Goal: Task Accomplishment & Management: Manage account settings

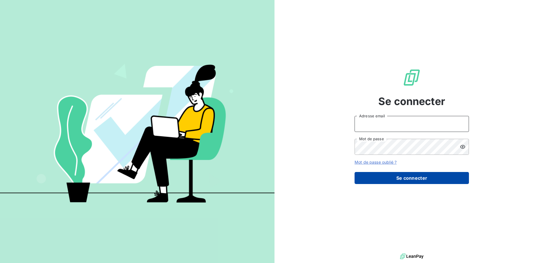
type input "[EMAIL_ADDRESS][DOMAIN_NAME]"
click at [403, 178] on button "Se connecter" at bounding box center [412, 178] width 114 height 12
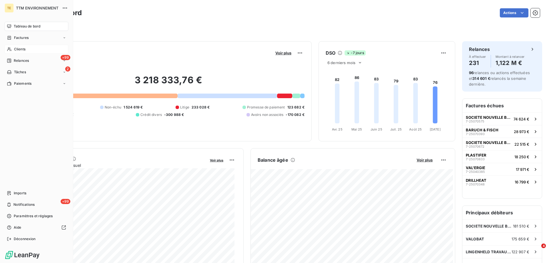
click at [22, 49] on span "Clients" at bounding box center [19, 49] width 11 height 5
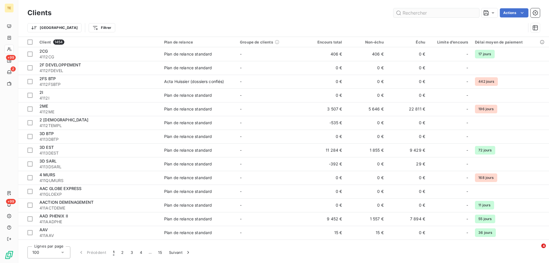
click at [405, 10] on input "text" at bounding box center [436, 12] width 86 height 9
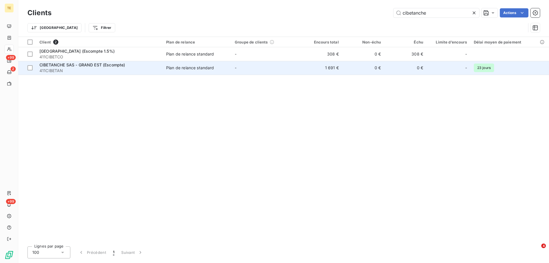
type input "cibetanche"
click at [79, 66] on span "CIBETANCHE SAS - GRAND EST (Escompte)" at bounding box center [82, 64] width 86 height 5
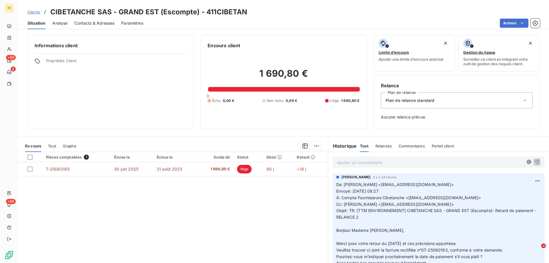
scroll to position [29, 0]
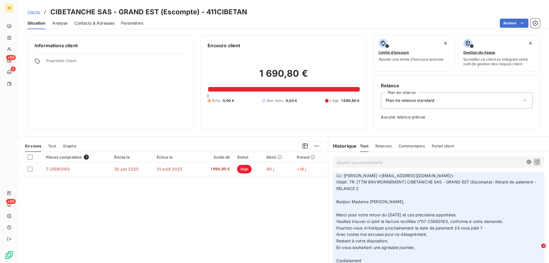
click at [352, 164] on p "Ajouter un commentaire ﻿" at bounding box center [430, 162] width 186 height 7
click at [507, 25] on html "TE +99 2 +99 Clients CIBETANCHE SAS - GRAND EST (Escompte) - 411CIBETAN Situati…" at bounding box center [274, 131] width 549 height 263
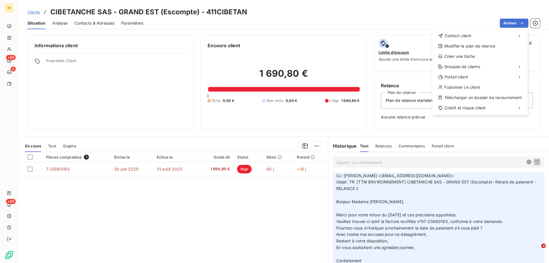
click at [30, 171] on html "TE +99 2 +99 Clients CIBETANCHE SAS - GRAND EST (Escompte) - 411CIBETAN Situati…" at bounding box center [274, 131] width 549 height 263
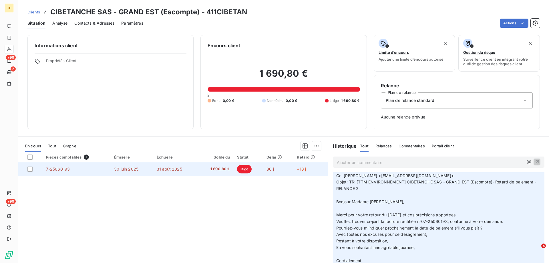
click at [54, 170] on span "7-25060193" at bounding box center [58, 168] width 24 height 5
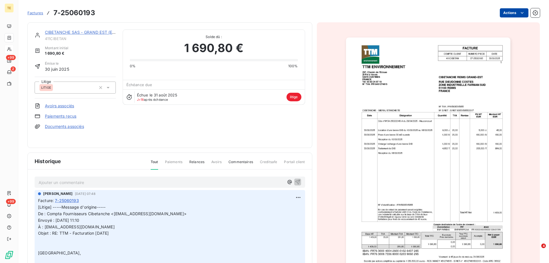
click at [502, 12] on html "TE +99 2 +99 Factures 7-25060193 Actions CIBETANCHE SAS - GRAND EST (Escompte) …" at bounding box center [274, 131] width 549 height 263
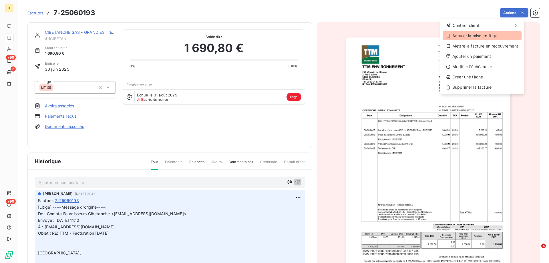
click at [473, 36] on div "Annuler la mise en litige" at bounding box center [482, 35] width 79 height 9
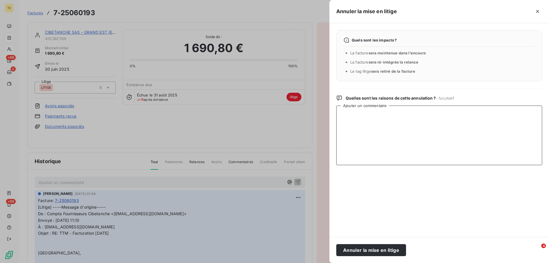
click at [352, 112] on textarea "Ajouter un commentaire" at bounding box center [439, 134] width 206 height 59
paste textarea "________________________________________ De: Compta Fournisseurs Cibetanche <[E…"
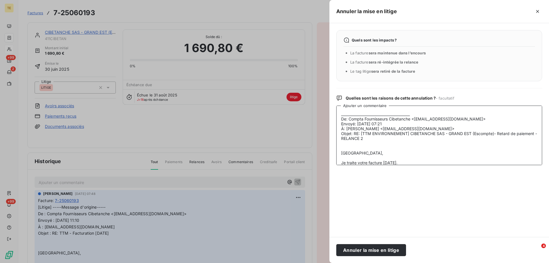
click at [362, 114] on textarea "________________________________________ De: Compta Fournisseurs Cibetanche <[E…" at bounding box center [439, 134] width 206 height 59
type textarea "________________________________________ De: Compta Fournisseurs Cibetanche <[E…"
click at [379, 65] on li "La facture sera ré-intégrée la relance" at bounding box center [442, 62] width 185 height 6
click at [364, 250] on button "Annuler la mise en litige" at bounding box center [371, 250] width 70 height 12
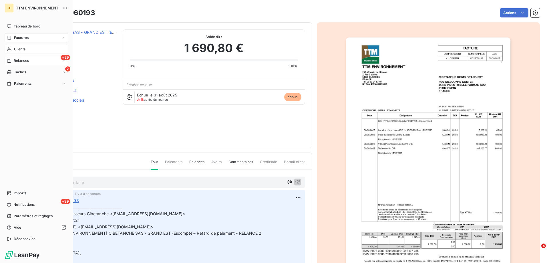
click at [19, 61] on span "Relances" at bounding box center [21, 60] width 15 height 5
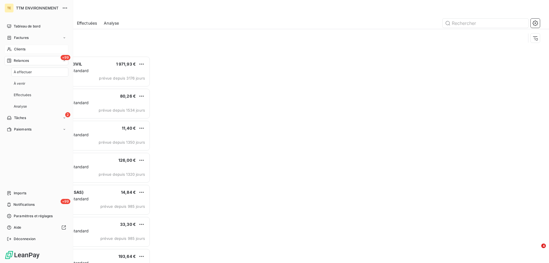
scroll to position [202, 119]
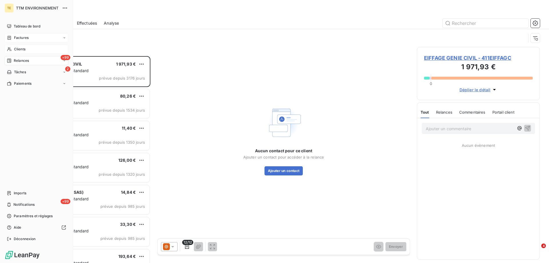
click at [21, 37] on span "Factures" at bounding box center [21, 37] width 15 height 5
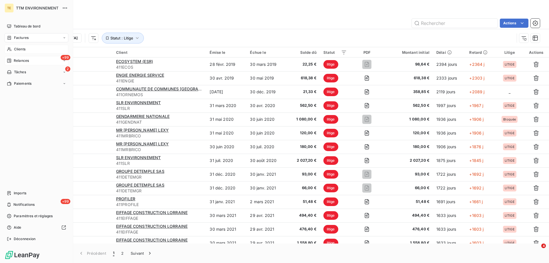
click at [19, 49] on span "Clients" at bounding box center [19, 49] width 11 height 5
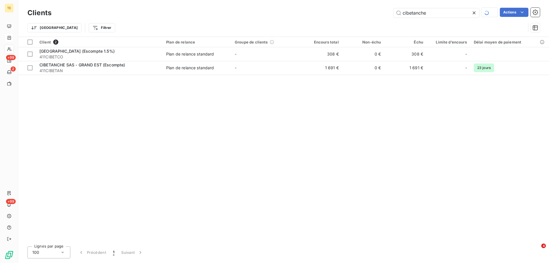
drag, startPoint x: 443, startPoint y: 11, endPoint x: 335, endPoint y: 11, distance: 107.5
click at [335, 11] on div "cibetanche Actions" at bounding box center [298, 13] width 481 height 10
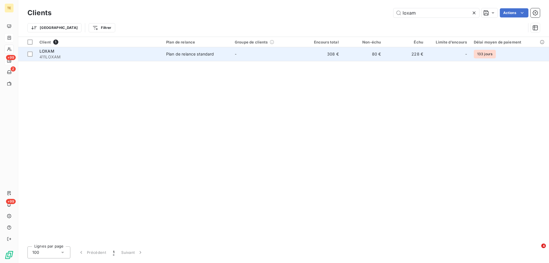
type input "loxam"
click at [48, 53] on span "LOXAM" at bounding box center [46, 51] width 15 height 5
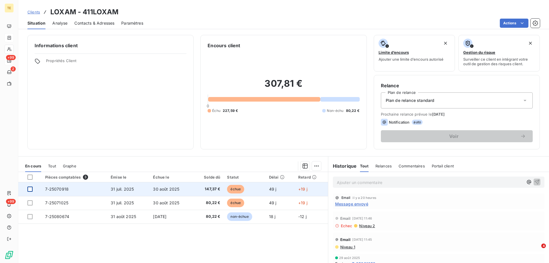
click at [29, 189] on div at bounding box center [29, 188] width 5 height 5
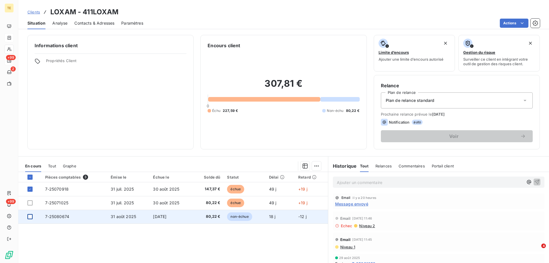
click at [31, 218] on div at bounding box center [29, 216] width 5 height 5
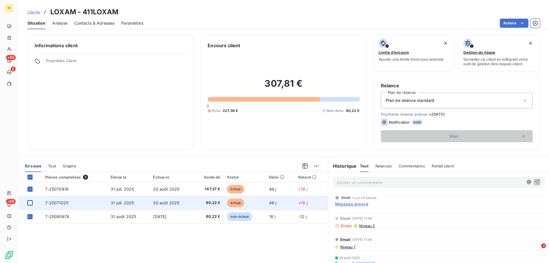
click at [30, 203] on div at bounding box center [29, 202] width 5 height 5
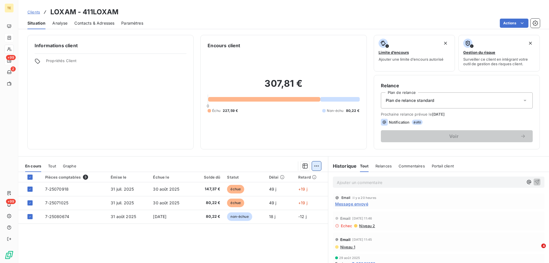
click at [313, 166] on html "TE +99 2 +99 Clients LOXAM - 411LOXAM Situation Analyse Contacts & Adresses Par…" at bounding box center [274, 131] width 549 height 263
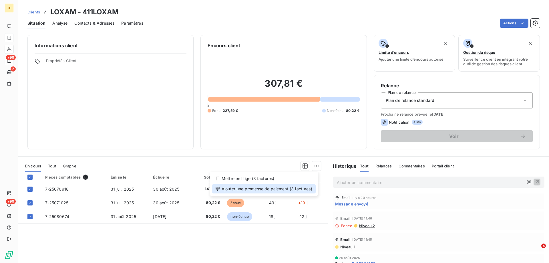
click at [275, 189] on div "Ajouter une promesse de paiement (3 factures)" at bounding box center [264, 188] width 104 height 9
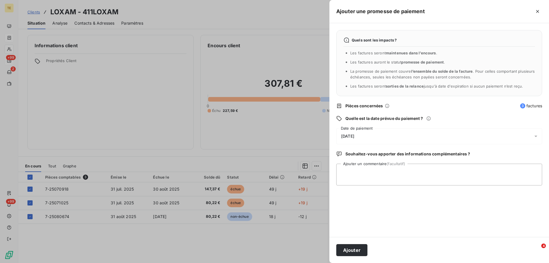
click at [349, 136] on span "[DATE]" at bounding box center [347, 136] width 13 height 5
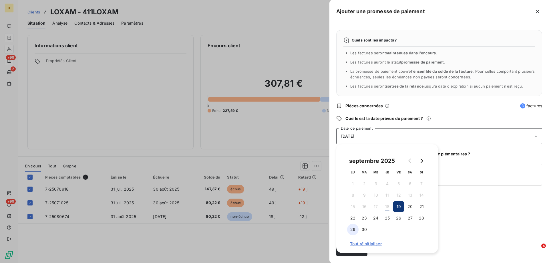
click at [351, 229] on button "29" at bounding box center [352, 229] width 11 height 11
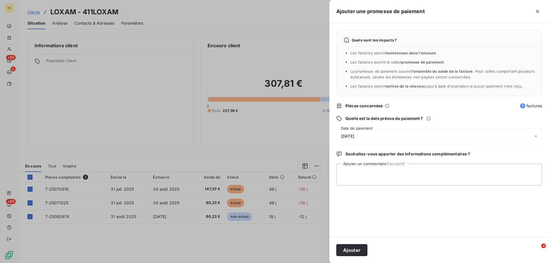
click at [311, 234] on div at bounding box center [274, 131] width 549 height 263
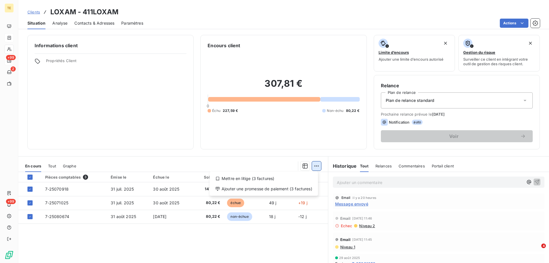
click at [314, 164] on html "TE +99 2 +99 Clients LOXAM - 411LOXAM Situation Analyse Contacts & Adresses Par…" at bounding box center [274, 131] width 549 height 263
click at [288, 190] on div "Ajouter une promesse de paiement (3 factures)" at bounding box center [264, 188] width 104 height 9
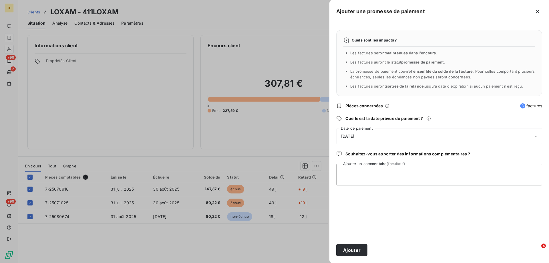
click at [366, 135] on div "[DATE]" at bounding box center [439, 136] width 206 height 16
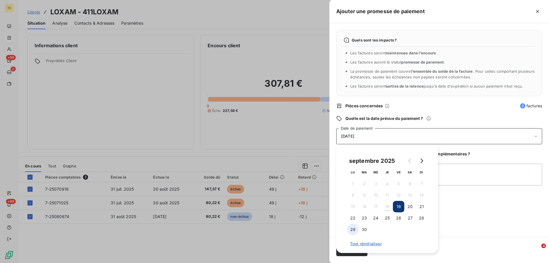
click at [352, 230] on button "29" at bounding box center [352, 229] width 11 height 11
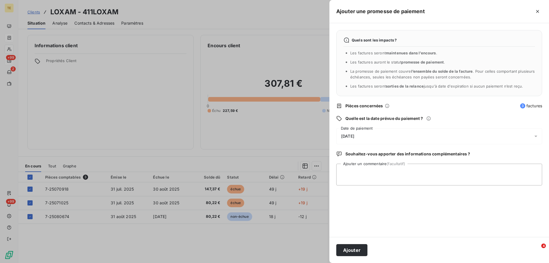
click at [460, 217] on div "Quels sont les impacts ? Les factures seront maintenues dans l’encours . Les fa…" at bounding box center [439, 130] width 220 height 214
click at [361, 165] on textarea "Ajouter un commentaire (facultatif)" at bounding box center [439, 175] width 206 height 22
paste textarea "Elle seront payées à leur échéance, soit le [DATE]."
type textarea "Elle seront payées à leur échéance, soit le [DATE]."
click at [355, 251] on button "Ajouter" at bounding box center [351, 250] width 31 height 12
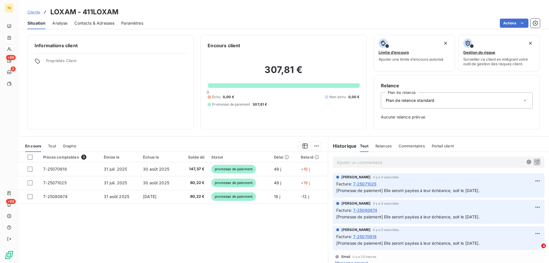
click at [343, 162] on p "Ajouter un commentaire ﻿" at bounding box center [430, 162] width 186 height 7
click at [535, 161] on icon "button" at bounding box center [537, 161] width 5 height 5
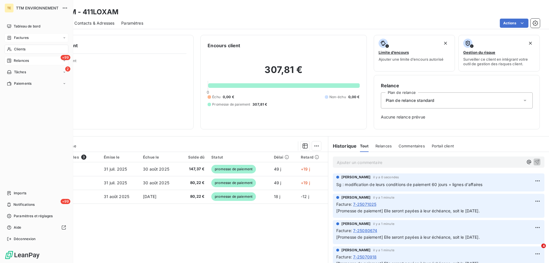
click at [26, 36] on span "Factures" at bounding box center [21, 37] width 15 height 5
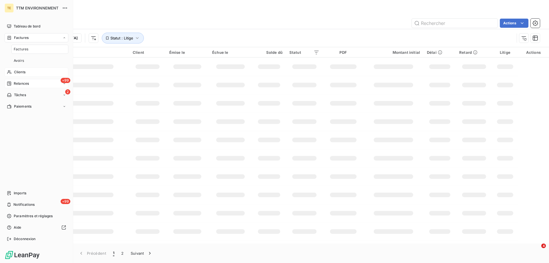
click at [20, 70] on span "Clients" at bounding box center [19, 71] width 11 height 5
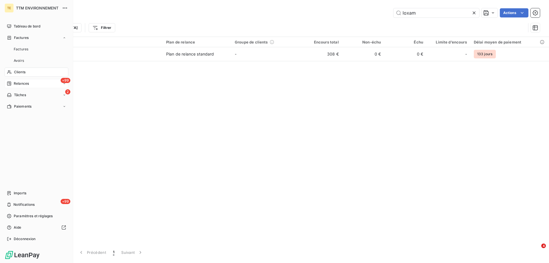
click at [21, 84] on span "Relances" at bounding box center [21, 83] width 15 height 5
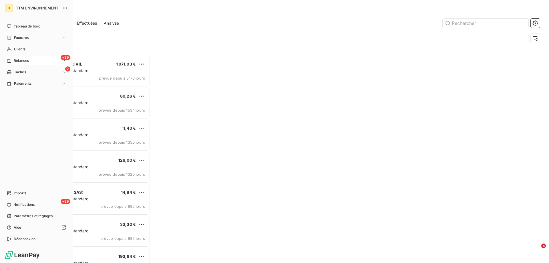
scroll to position [202, 119]
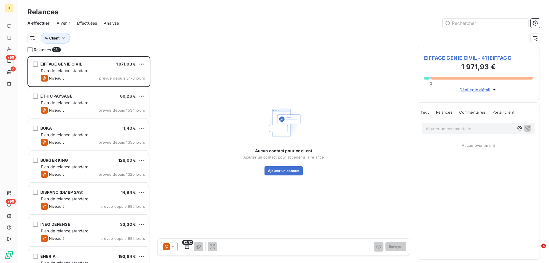
click at [84, 22] on span "Effectuées" at bounding box center [87, 23] width 20 height 6
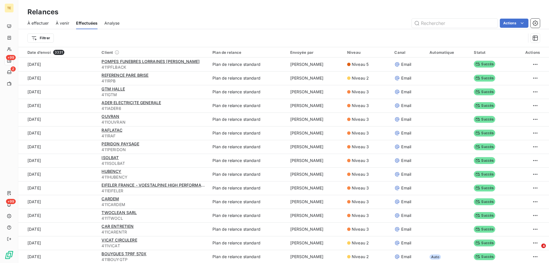
click at [62, 21] on span "À venir" at bounding box center [62, 23] width 13 height 6
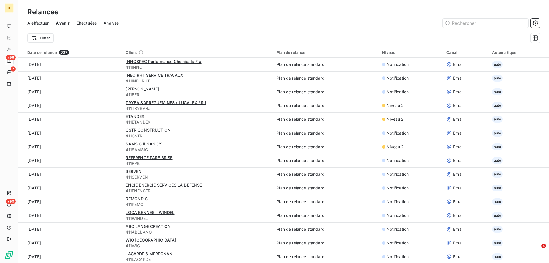
click at [84, 22] on span "Effectuées" at bounding box center [87, 23] width 20 height 6
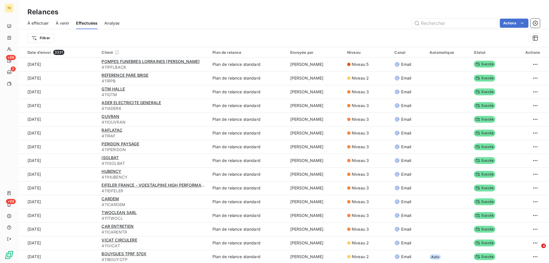
click at [32, 23] on span "À effectuer" at bounding box center [37, 23] width 21 height 6
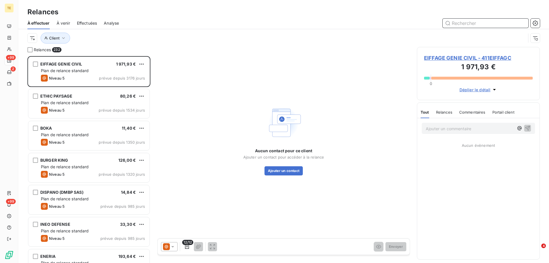
click at [81, 23] on span "Effectuées" at bounding box center [87, 23] width 20 height 6
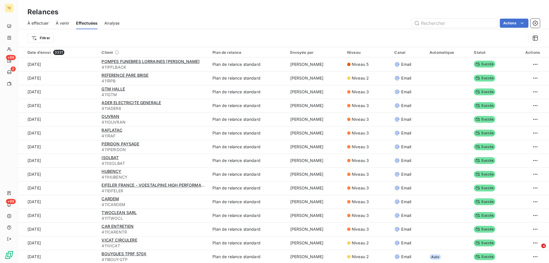
click at [42, 22] on span "À effectuer" at bounding box center [37, 23] width 21 height 6
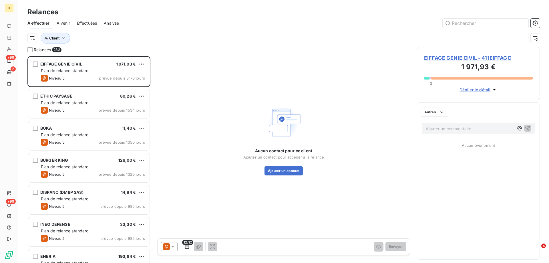
scroll to position [202, 119]
click at [61, 40] on icon "button" at bounding box center [64, 38] width 6 height 6
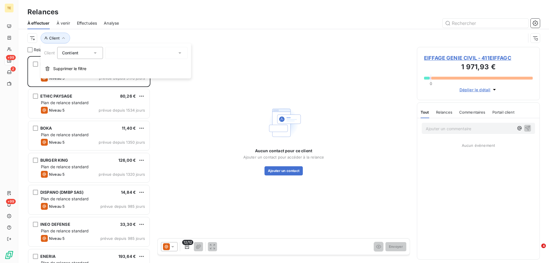
click at [118, 53] on div at bounding box center [146, 53] width 82 height 12
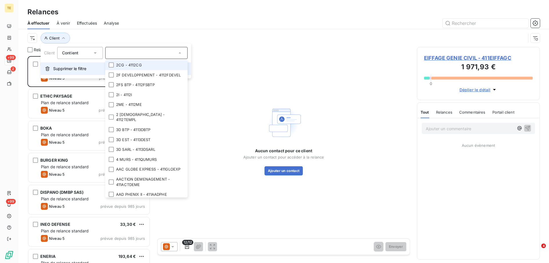
click at [77, 68] on span "Supprimer le filtre" at bounding box center [69, 69] width 33 height 6
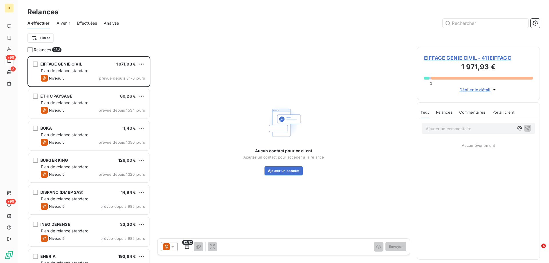
click at [40, 25] on span "À effectuer" at bounding box center [38, 23] width 22 height 6
click at [41, 25] on span "À effectuer" at bounding box center [38, 23] width 22 height 6
click at [47, 41] on html "TE +99 2 +99 Relances À effectuer À venir Effectuées Analyse Filtrer Relances 2…" at bounding box center [274, 131] width 549 height 263
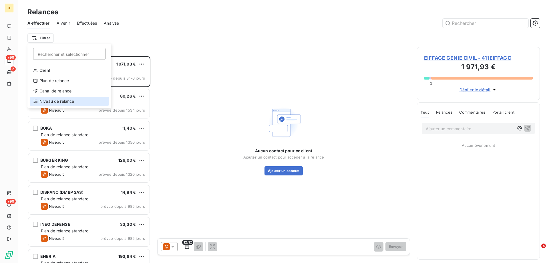
click at [47, 101] on div "Niveau de relance" at bounding box center [69, 101] width 79 height 9
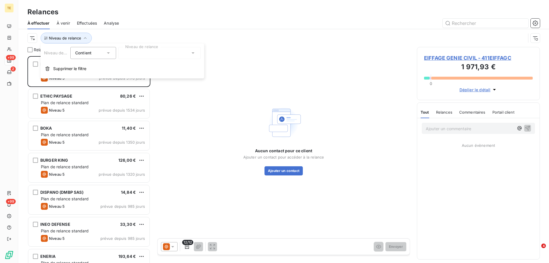
click at [179, 53] on div at bounding box center [159, 53] width 82 height 12
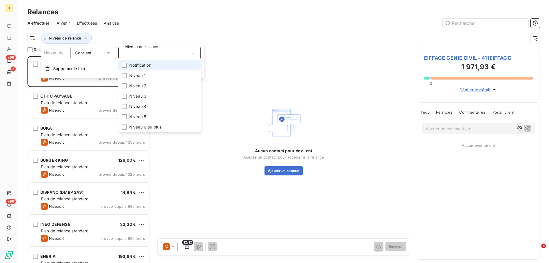
click at [150, 65] on span "Notification" at bounding box center [140, 65] width 22 height 6
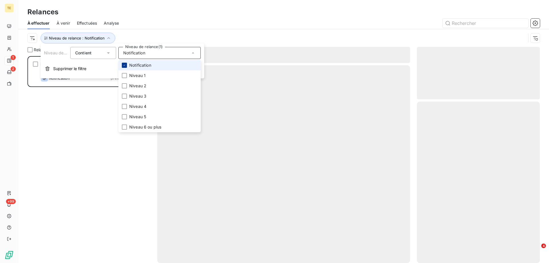
scroll to position [202, 119]
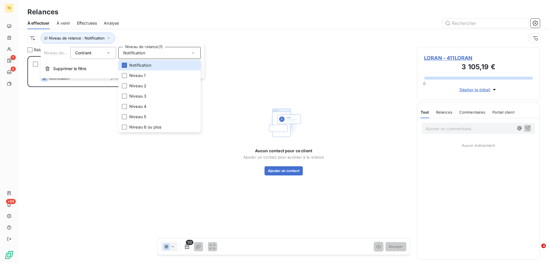
click at [75, 126] on div "LORAN 400,45 € Plan de relance standard Notification prévue [DATE]" at bounding box center [88, 159] width 123 height 207
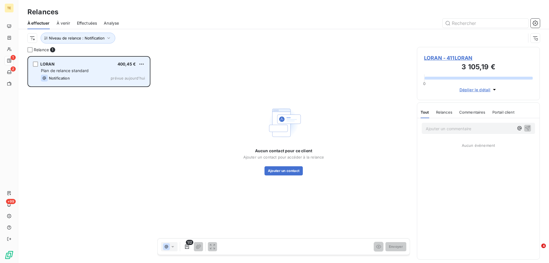
click at [77, 72] on span "Plan de relance standard" at bounding box center [65, 70] width 48 height 5
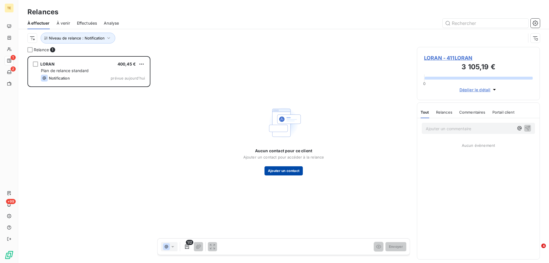
click at [292, 170] on button "Ajouter un contact" at bounding box center [283, 170] width 39 height 9
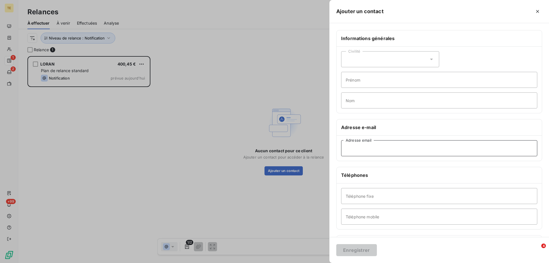
click at [349, 149] on input "Adresse email" at bounding box center [439, 148] width 196 height 16
paste input "[EMAIL_ADDRESS][DOMAIN_NAME]"
type input "[EMAIL_ADDRESS][DOMAIN_NAME]"
click at [350, 249] on button "Enregistrer" at bounding box center [356, 250] width 41 height 12
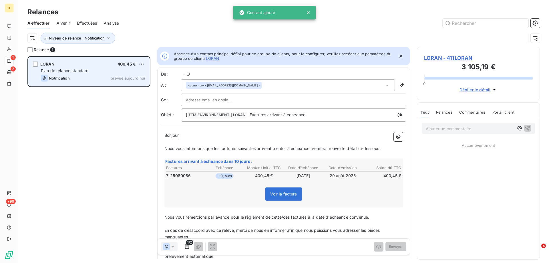
scroll to position [5, 5]
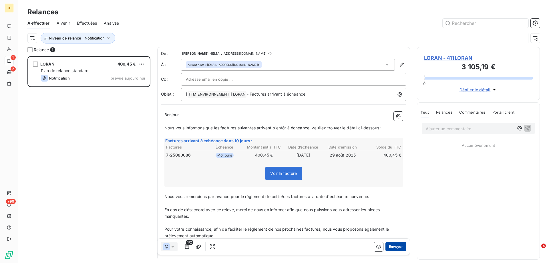
click at [390, 245] on button "Envoyer" at bounding box center [395, 246] width 21 height 9
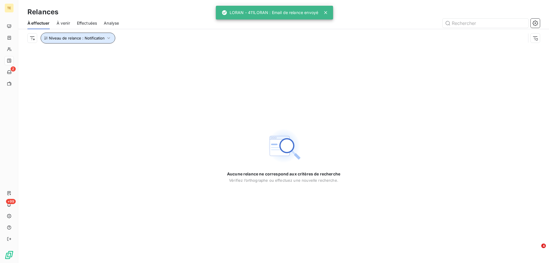
click at [68, 39] on span "Niveau de relance : Notification" at bounding box center [77, 38] width 56 height 5
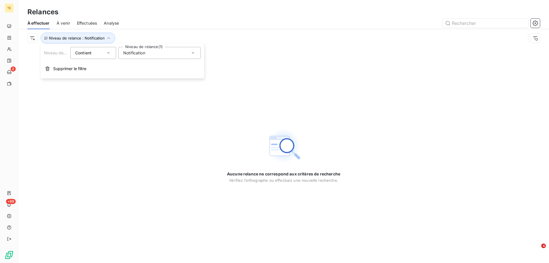
click at [127, 54] on span "Notification" at bounding box center [134, 53] width 22 height 6
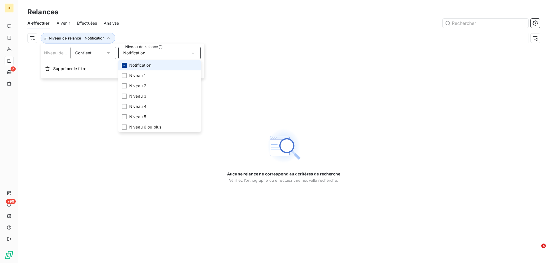
click at [124, 65] on icon at bounding box center [124, 64] width 3 height 3
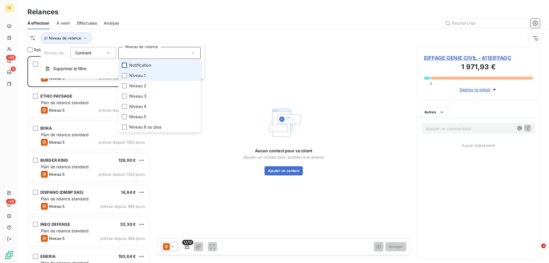
scroll to position [202, 119]
click at [125, 75] on div at bounding box center [124, 75] width 5 height 5
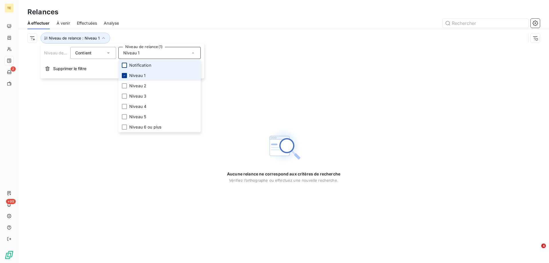
click at [122, 75] on div at bounding box center [124, 75] width 5 height 5
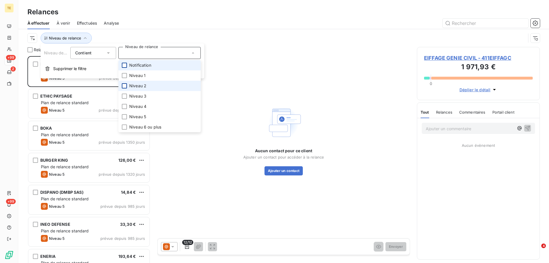
scroll to position [202, 119]
click at [124, 87] on div at bounding box center [124, 85] width 5 height 5
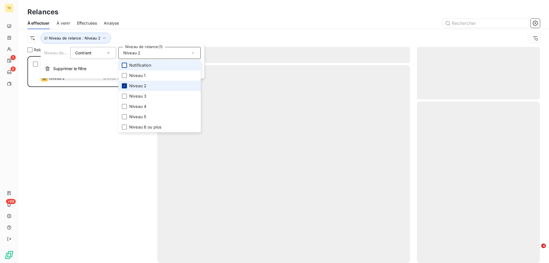
scroll to position [202, 119]
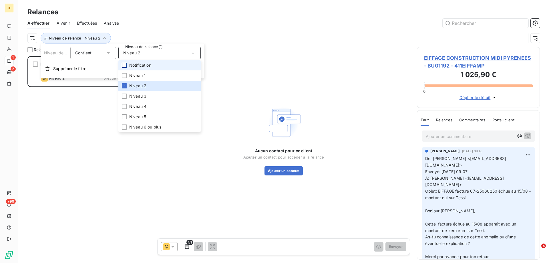
click at [61, 95] on div "EIFFAGE CONSTRUCTION MIDI PYRENEES - BU01192 1 025,90 € Plan de relance standar…" at bounding box center [88, 159] width 123 height 207
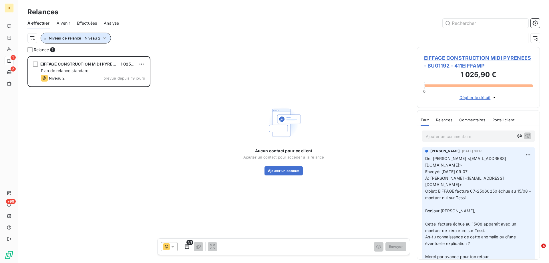
click at [105, 41] on button "Niveau de relance : Niveau 2" at bounding box center [76, 38] width 70 height 11
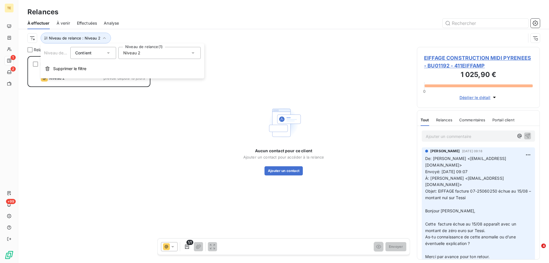
click at [130, 53] on span "Niveau 2" at bounding box center [131, 53] width 17 height 6
click at [124, 87] on icon at bounding box center [124, 85] width 3 height 3
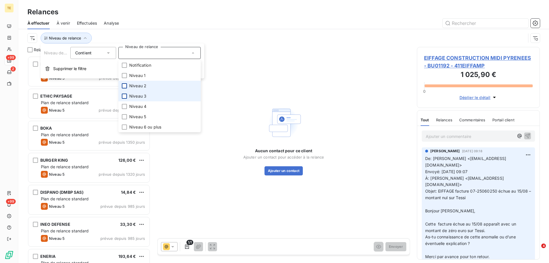
click at [124, 97] on div at bounding box center [124, 95] width 5 height 5
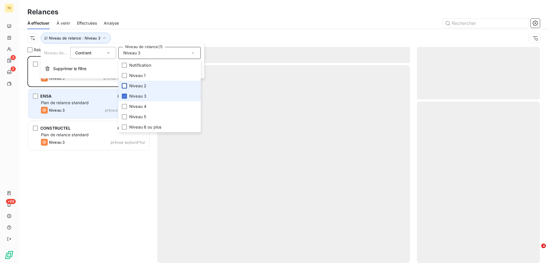
scroll to position [202, 119]
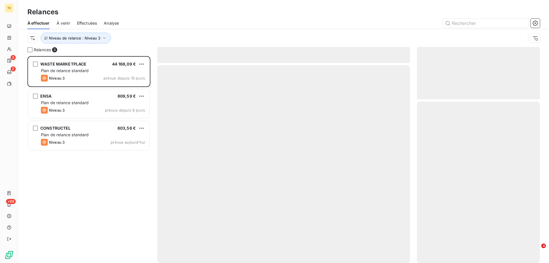
click at [56, 188] on div "WASTE MARKETPLACE 44 168,09 € Plan de relance standard Niveau 3 prévue depuis 1…" at bounding box center [88, 159] width 123 height 207
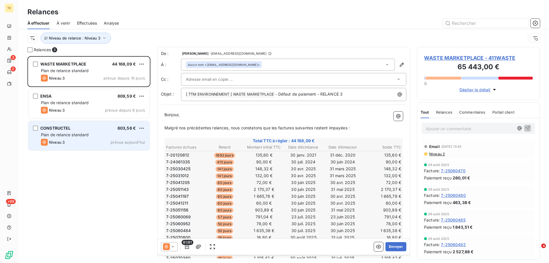
click at [60, 134] on span "Plan de relance standard" at bounding box center [65, 134] width 48 height 5
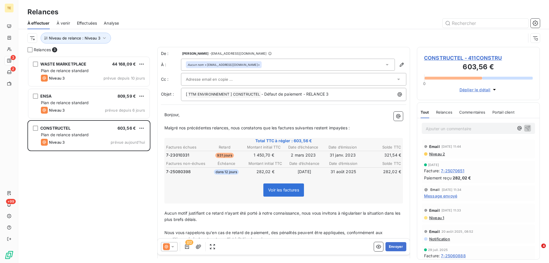
click at [210, 80] on input "text" at bounding box center [216, 79] width 61 height 9
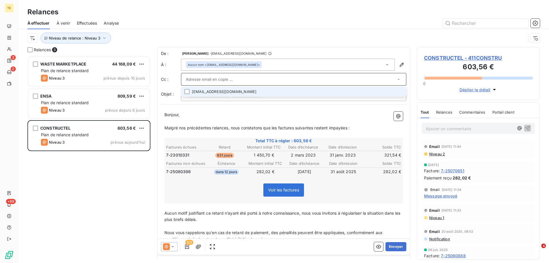
paste input "[EMAIL_ADDRESS][DOMAIN_NAME]"
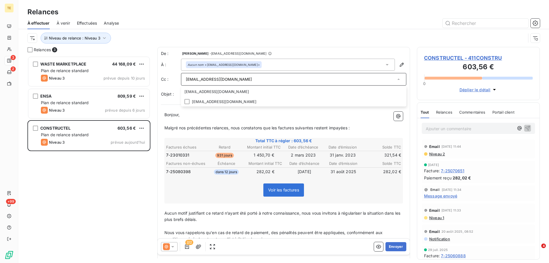
type input "[EMAIL_ADDRESS][DOMAIN_NAME]"
click at [297, 46] on div "Niveau de relance : Niveau 3" at bounding box center [283, 38] width 512 height 18
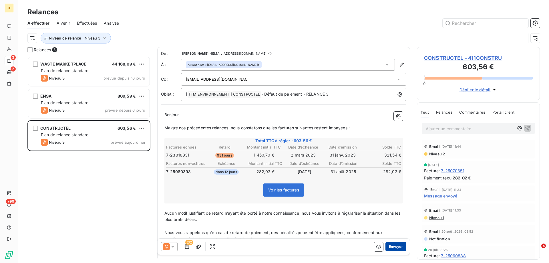
click at [392, 245] on button "Envoyer" at bounding box center [395, 246] width 21 height 9
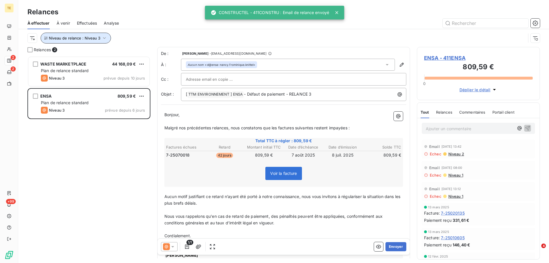
click at [101, 37] on icon "button" at bounding box center [104, 38] width 6 height 6
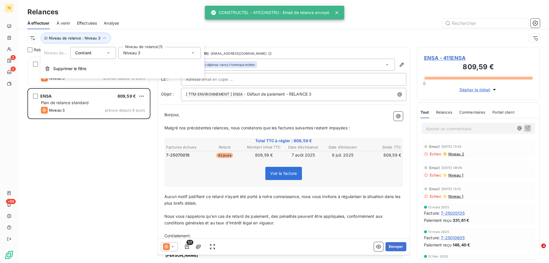
click at [132, 55] on span "Niveau 3" at bounding box center [131, 53] width 17 height 6
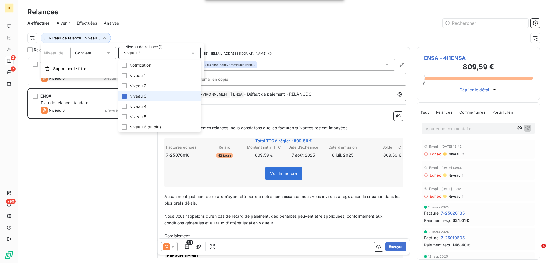
click at [129, 96] on li "Niveau 3" at bounding box center [159, 96] width 82 height 10
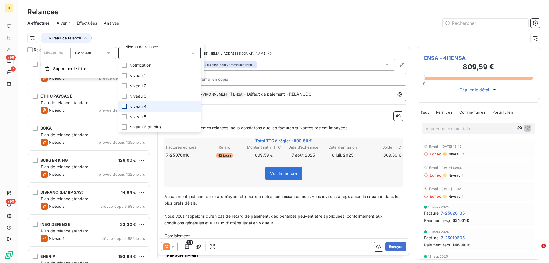
click at [125, 107] on div at bounding box center [124, 106] width 5 height 5
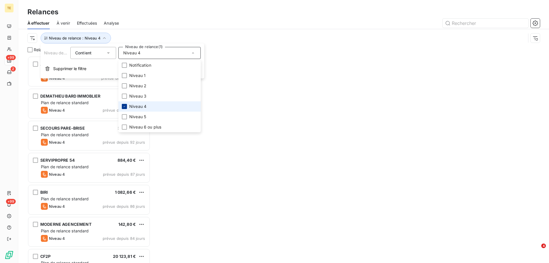
scroll to position [202, 119]
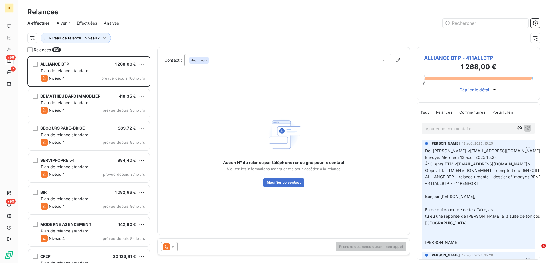
click at [204, 25] on div at bounding box center [333, 23] width 414 height 9
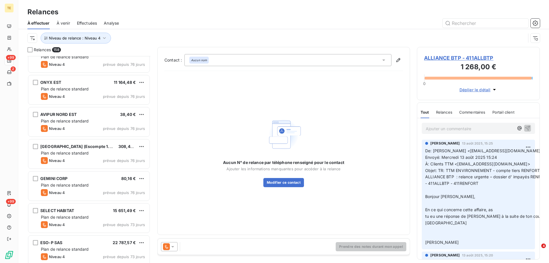
scroll to position [401, 0]
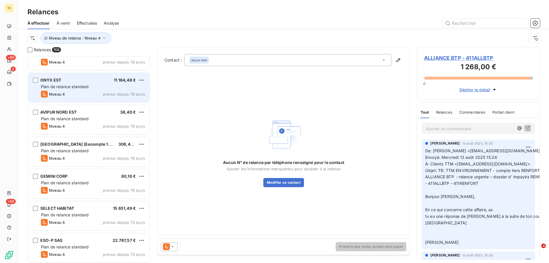
click at [89, 89] on div "ONYX EST 11 164,48 € Plan de relance standard Niveau 4 prévue depuis 76 jours" at bounding box center [88, 87] width 121 height 29
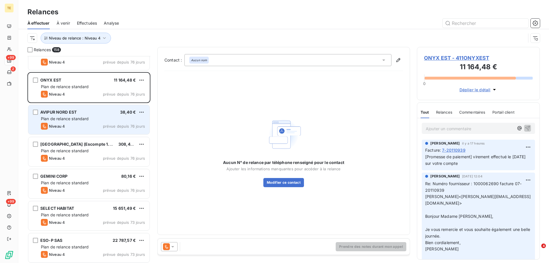
click at [66, 121] on div "Plan de relance standard" at bounding box center [93, 119] width 104 height 6
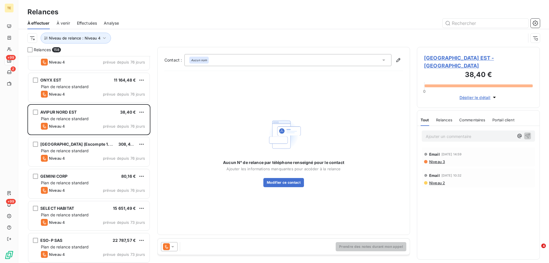
click at [445, 57] on span "[GEOGRAPHIC_DATA] EST - [GEOGRAPHIC_DATA]" at bounding box center [478, 61] width 109 height 15
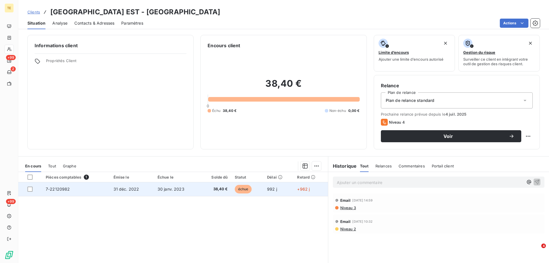
click at [64, 187] on span "7-22120982" at bounding box center [58, 188] width 24 height 5
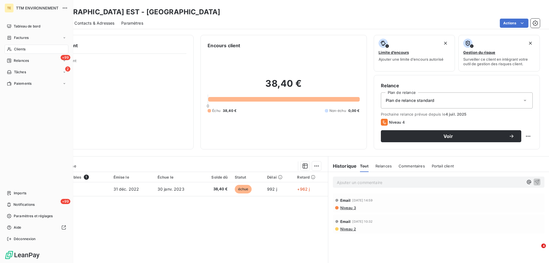
click at [23, 47] on span "Clients" at bounding box center [19, 49] width 11 height 5
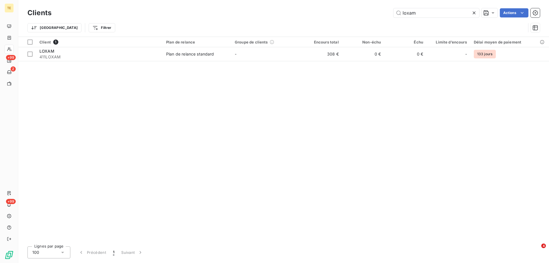
drag, startPoint x: 430, startPoint y: 11, endPoint x: 336, endPoint y: 5, distance: 94.3
click at [336, 5] on div "Clients loxam Actions Trier Filtrer" at bounding box center [283, 18] width 531 height 37
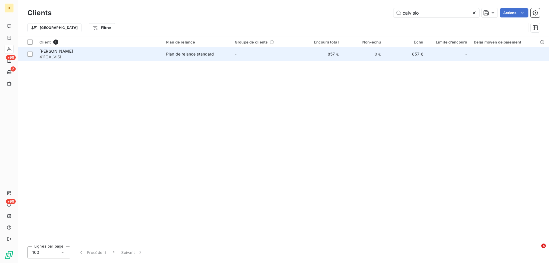
type input "calvisio"
click at [65, 53] on span "[PERSON_NAME]" at bounding box center [55, 51] width 33 height 5
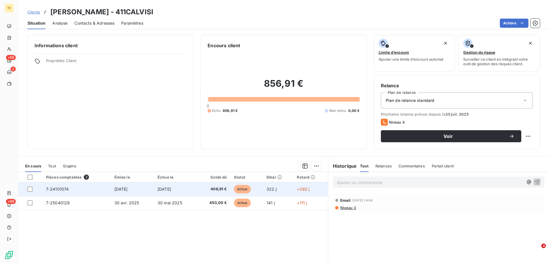
click at [33, 188] on div at bounding box center [33, 188] width 12 height 5
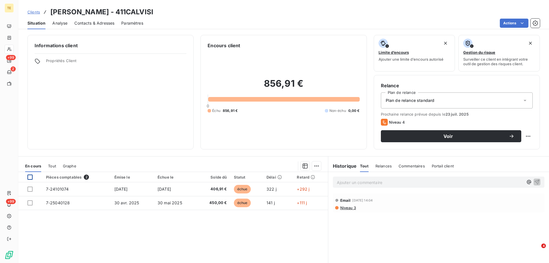
click at [32, 175] on div at bounding box center [29, 176] width 5 height 5
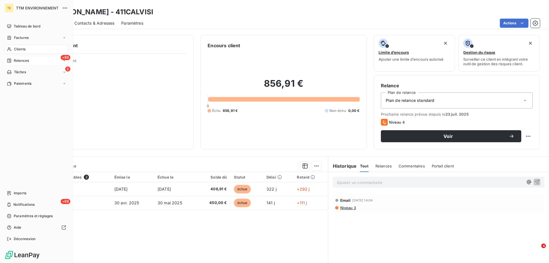
click at [26, 60] on span "Relances" at bounding box center [21, 60] width 15 height 5
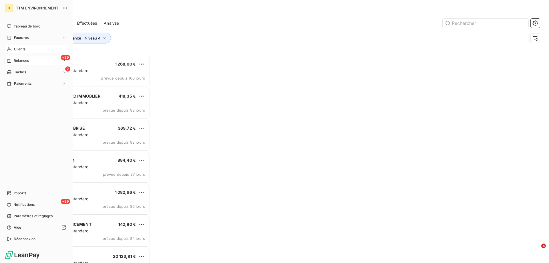
scroll to position [202, 119]
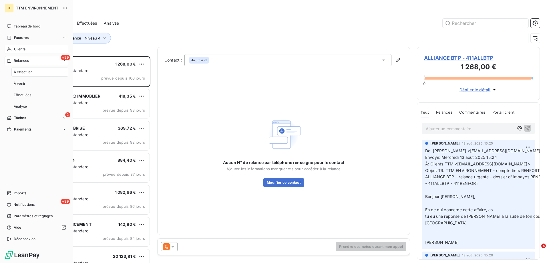
click at [26, 60] on span "Relances" at bounding box center [21, 60] width 15 height 5
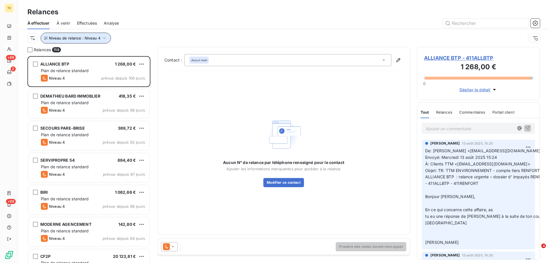
click at [104, 38] on icon "button" at bounding box center [104, 38] width 3 height 2
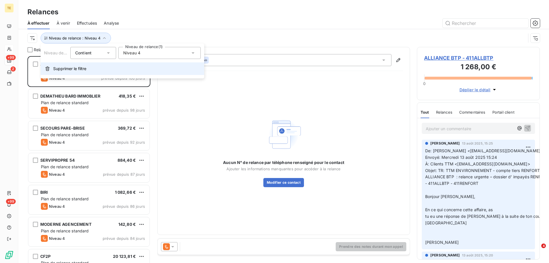
click at [80, 68] on span "Supprimer le filtre" at bounding box center [69, 69] width 33 height 6
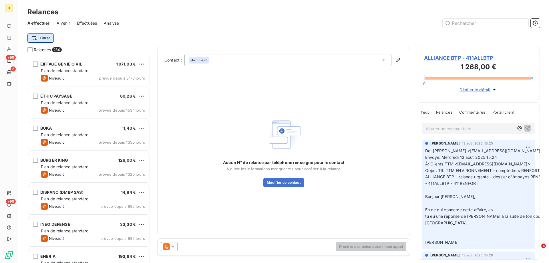
click at [48, 37] on html "TE +99 2 +99 Relances À effectuer À venir Effectuées Analyse Filtrer Relances 2…" at bounding box center [274, 131] width 549 height 263
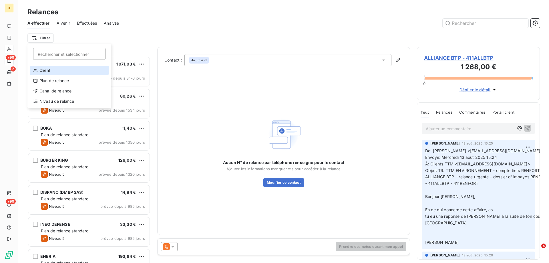
click at [47, 73] on div "Client" at bounding box center [69, 70] width 79 height 9
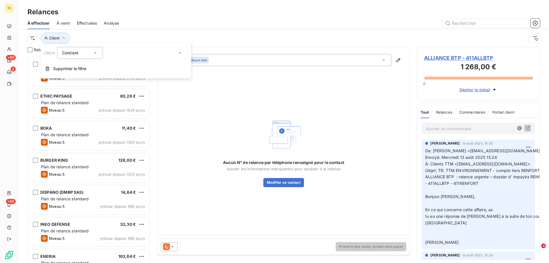
click at [135, 52] on div at bounding box center [146, 53] width 82 height 12
type input "calvisio"
click at [134, 63] on li "[PERSON_NAME] - 411CALVISI" at bounding box center [146, 65] width 82 height 10
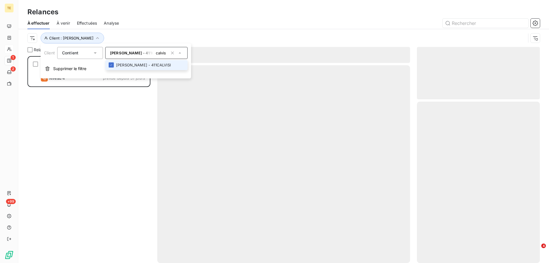
scroll to position [202, 119]
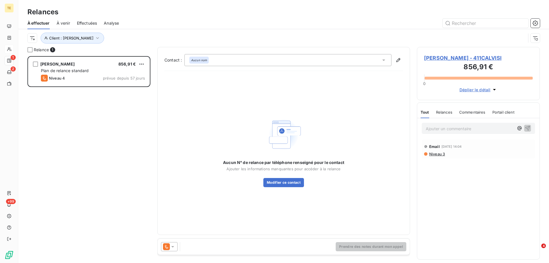
click at [57, 171] on div "CALVISIO Pierre 856,91 € Plan de relance standard Niveau 4 prévue depuis 57 jou…" at bounding box center [88, 159] width 123 height 207
click at [176, 246] on div at bounding box center [169, 246] width 17 height 9
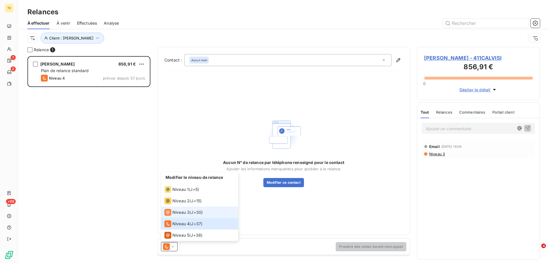
click at [182, 210] on span "Niveau 3" at bounding box center [180, 212] width 17 height 6
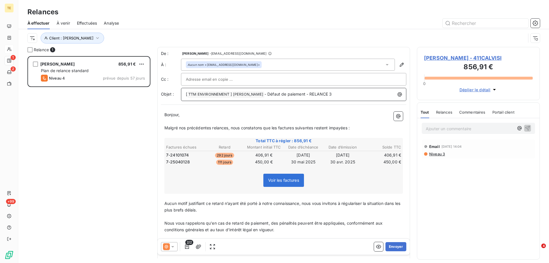
click at [310, 93] on span "- Défaut de paiement - RELANCE 3" at bounding box center [297, 93] width 67 height 5
click at [196, 248] on icon "button" at bounding box center [198, 246] width 5 height 4
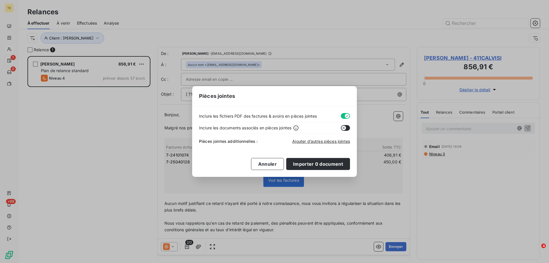
click at [345, 127] on icon "button" at bounding box center [343, 128] width 5 height 5
click at [329, 141] on span "Ajouter d’autres pièces jointes" at bounding box center [321, 141] width 58 height 5
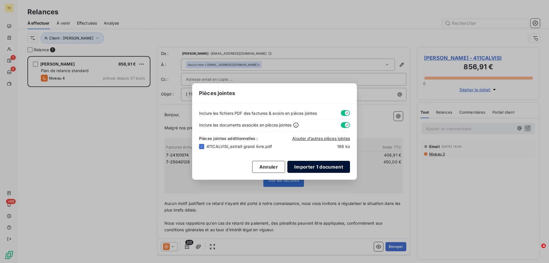
click at [331, 166] on button "Importer 1 document" at bounding box center [318, 167] width 63 height 12
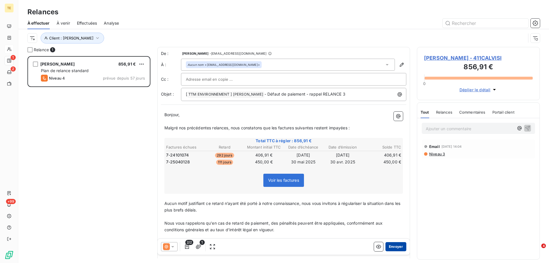
click at [389, 246] on button "Envoyer" at bounding box center [395, 246] width 21 height 9
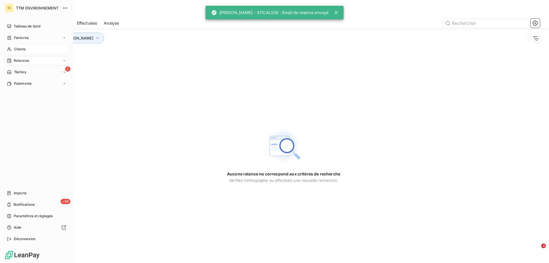
click at [18, 60] on span "Relances" at bounding box center [21, 60] width 15 height 5
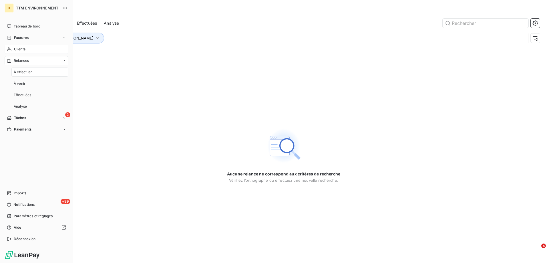
click at [21, 50] on span "Clients" at bounding box center [19, 49] width 11 height 5
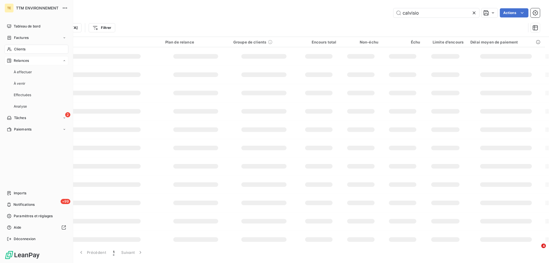
click at [20, 64] on div "Relances" at bounding box center [37, 60] width 64 height 9
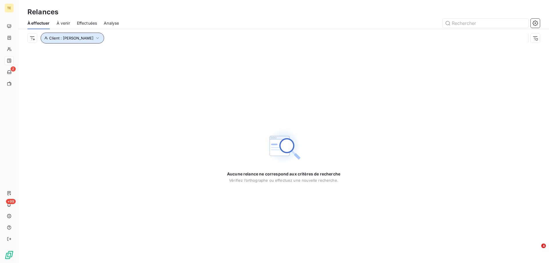
click at [95, 39] on icon "button" at bounding box center [98, 38] width 6 height 6
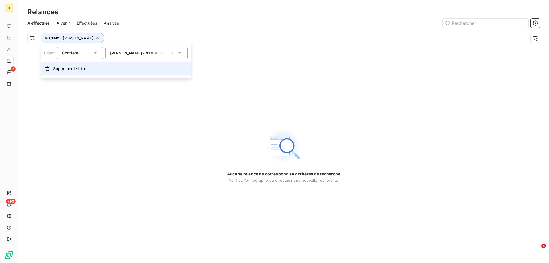
click at [60, 71] on span "Supprimer le filtre" at bounding box center [69, 69] width 33 height 6
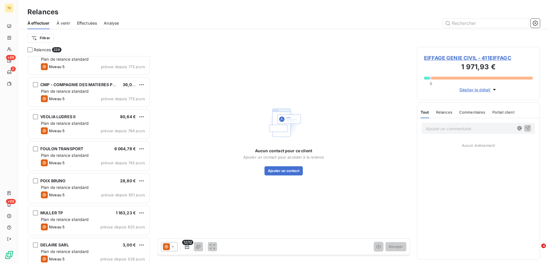
scroll to position [315, 0]
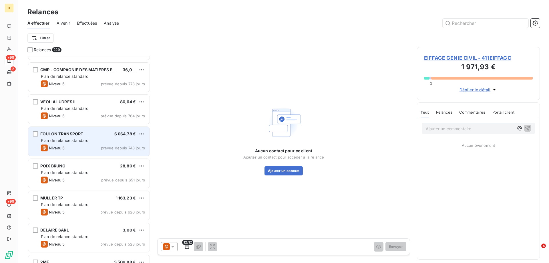
click at [62, 136] on div "FOULON TRANSPORT" at bounding box center [61, 134] width 43 height 6
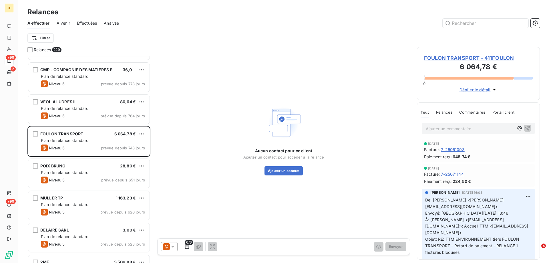
scroll to position [29, 0]
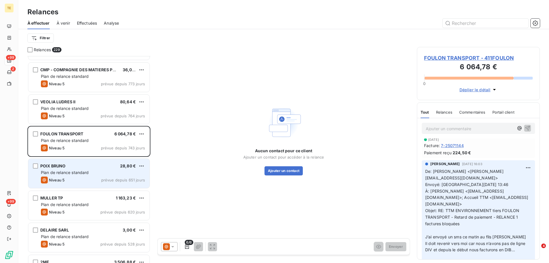
click at [72, 169] on div "POIX [PERSON_NAME] 28,80 € Plan de relance standard Niveau 5 prévue depuis 651 …" at bounding box center [88, 173] width 121 height 29
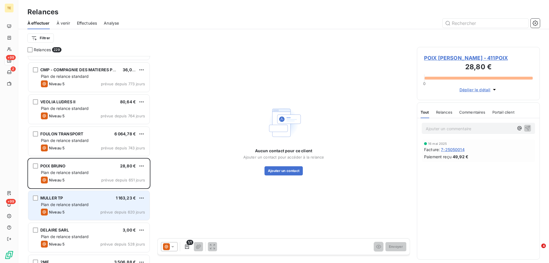
click at [77, 204] on span "Plan de relance standard" at bounding box center [65, 204] width 48 height 5
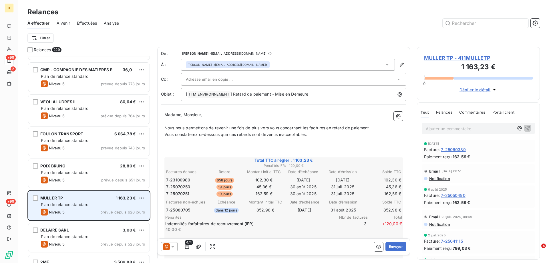
scroll to position [401, 0]
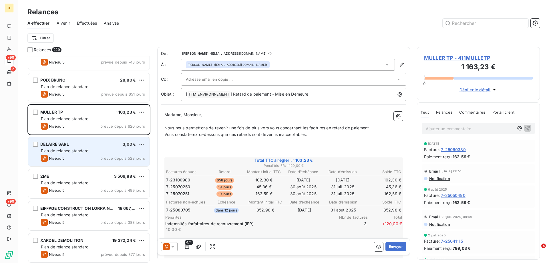
click at [78, 144] on div "DELAIRE SARL 3,00 €" at bounding box center [93, 144] width 104 height 5
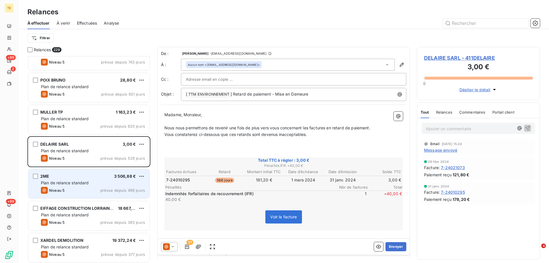
click at [75, 186] on div "2ME 3 506,88 € Plan de relance standard Niveau 5 prévue depuis 499 jours" at bounding box center [88, 183] width 121 height 29
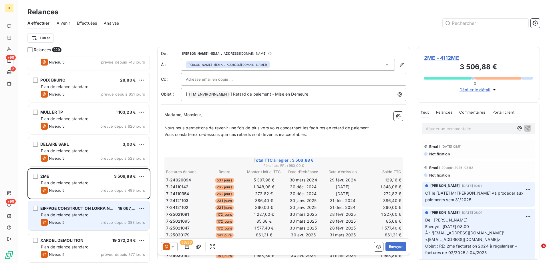
click at [74, 212] on span "Plan de relance standard" at bounding box center [65, 214] width 48 height 5
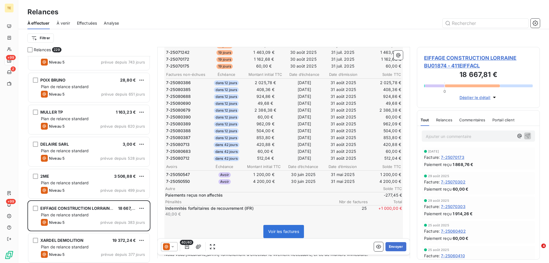
scroll to position [286, 0]
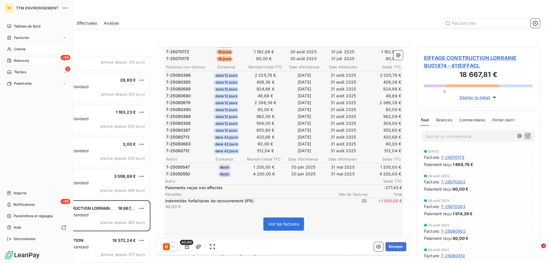
click at [25, 49] on span "Clients" at bounding box center [19, 49] width 11 height 5
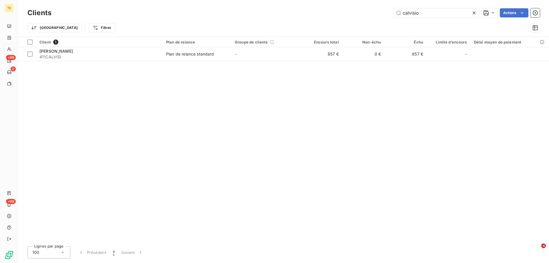
drag, startPoint x: 422, startPoint y: 14, endPoint x: 367, endPoint y: 15, distance: 55.2
click at [367, 15] on div "calvisio Actions" at bounding box center [298, 12] width 481 height 9
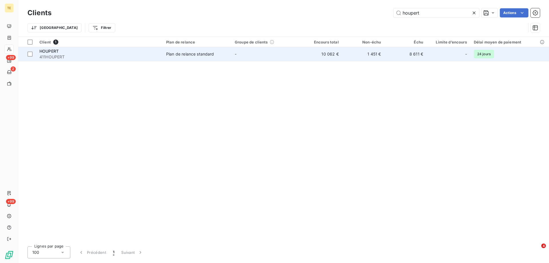
type input "houpert"
click at [65, 53] on div "HOUPERT" at bounding box center [99, 51] width 120 height 6
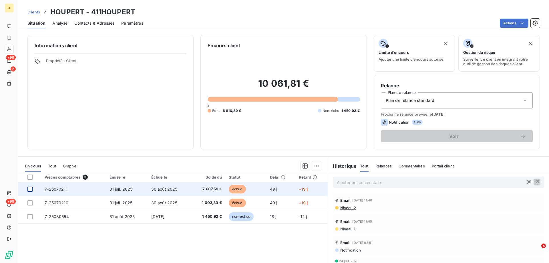
click at [32, 188] on div at bounding box center [29, 188] width 5 height 5
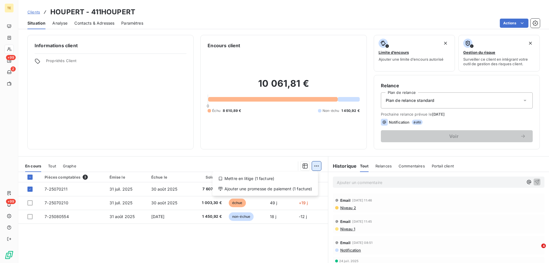
click at [314, 167] on html "TE +99 2 +99 Clients HOUPERT - 411HOUPERT Situation Analyse Contacts & Adresses…" at bounding box center [274, 131] width 549 height 263
click at [273, 180] on div "Mettre en litige (1 facture)" at bounding box center [265, 178] width 101 height 9
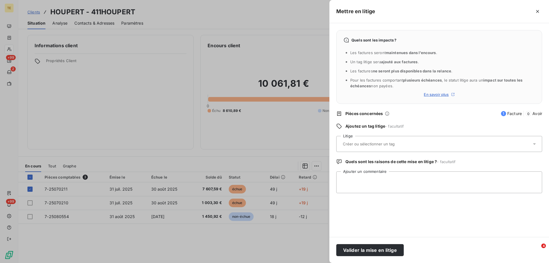
click at [358, 145] on input "text" at bounding box center [383, 143] width 83 height 5
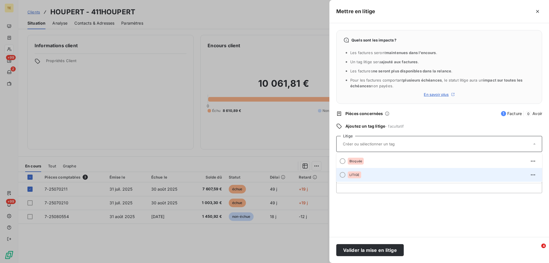
click at [355, 171] on div "LITIGE" at bounding box center [443, 174] width 190 height 9
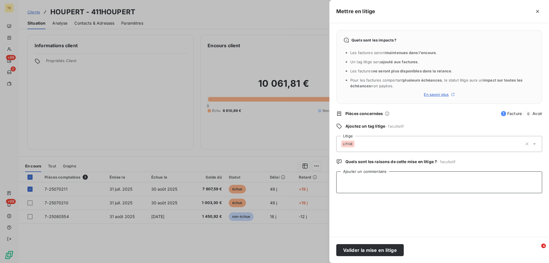
click at [349, 175] on textarea "Ajouter un commentaire" at bounding box center [439, 182] width 206 height 22
paste textarea "Lo: Ipsumdolo SITAMETCON <ad@eli-seddoeiusmodt.in> Utlabo: Etdol 28 magnaaliq 6…"
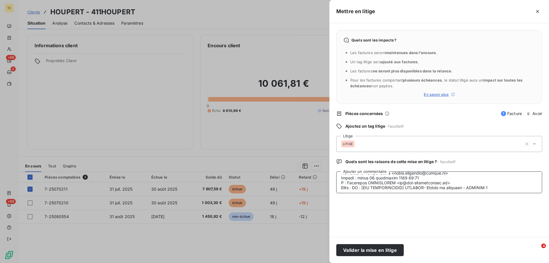
drag, startPoint x: 455, startPoint y: 178, endPoint x: 339, endPoint y: 175, distance: 115.8
click at [339, 175] on textarea "Ajouter un commentaire" at bounding box center [439, 182] width 206 height 22
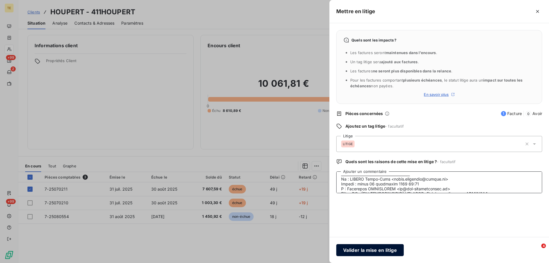
type textarea "Lo: Ipsumdolo SITAMETCON <ad@eli-seddoeiusmodt.in> Utlabo: Etdol 28 magnaaliq 6…"
click at [353, 254] on button "Valider la mise en litige" at bounding box center [369, 250] width 67 height 12
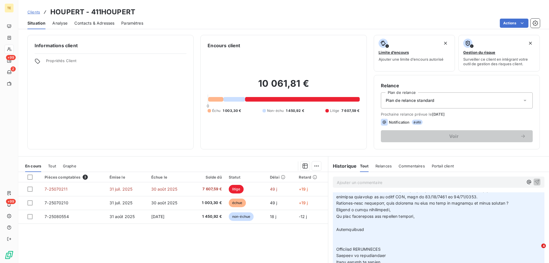
scroll to position [0, 0]
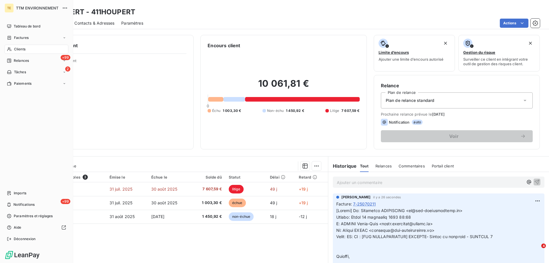
click at [20, 52] on div "Clients" at bounding box center [37, 49] width 64 height 9
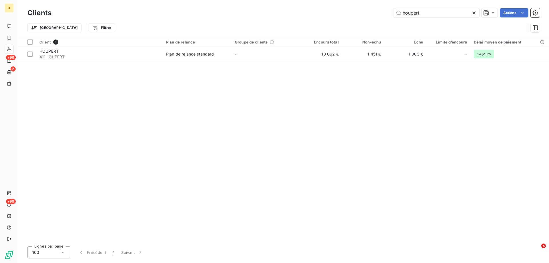
drag, startPoint x: 433, startPoint y: 14, endPoint x: 373, endPoint y: 15, distance: 60.0
click at [374, 15] on div "houpert Actions" at bounding box center [298, 12] width 481 height 9
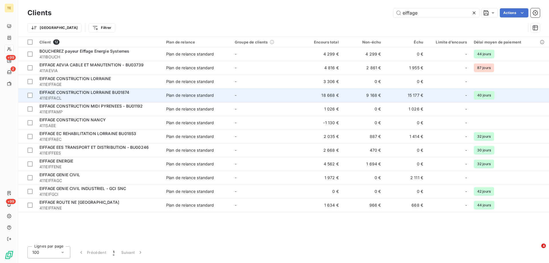
type input "eiffage"
click at [125, 94] on span "EIFFAGE CONSTRUCTION LORRAINE BU01874" at bounding box center [84, 92] width 90 height 5
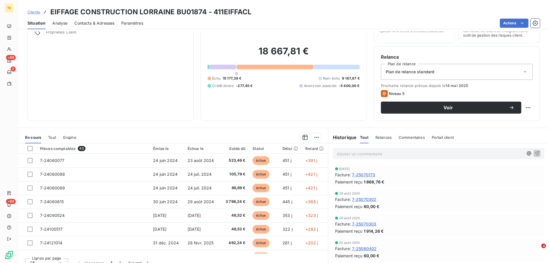
scroll to position [36, 0]
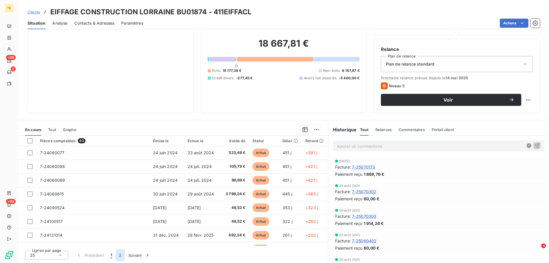
click at [117, 255] on button "2" at bounding box center [120, 255] width 9 height 12
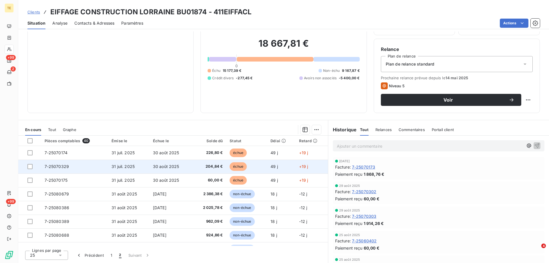
scroll to position [29, 0]
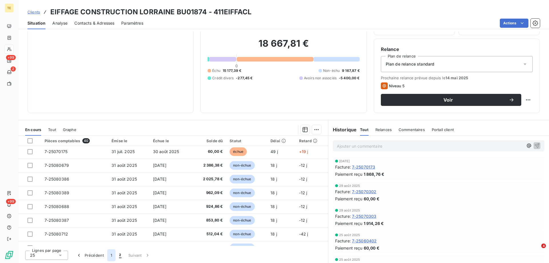
click at [111, 255] on button "1" at bounding box center [111, 255] width 8 height 12
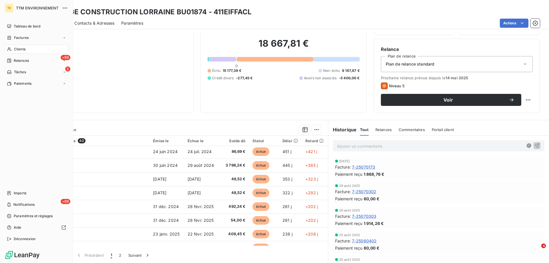
click at [18, 47] on span "Clients" at bounding box center [19, 49] width 11 height 5
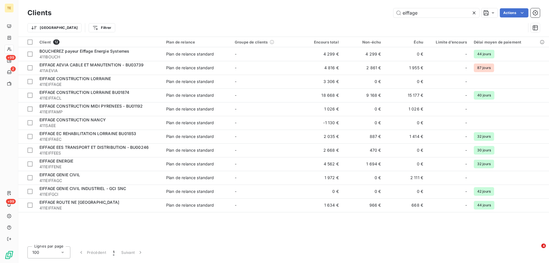
click at [476, 14] on icon at bounding box center [474, 13] width 6 height 6
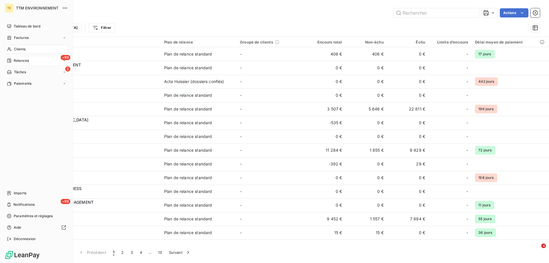
click at [22, 59] on span "Relances" at bounding box center [21, 60] width 15 height 5
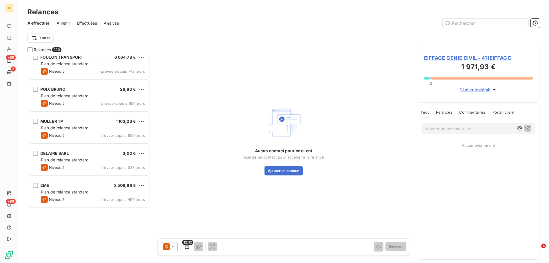
scroll to position [286, 0]
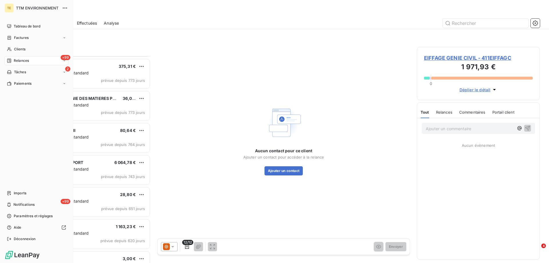
click at [21, 60] on span "Relances" at bounding box center [21, 60] width 15 height 5
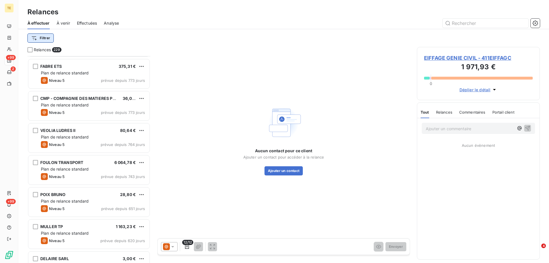
click at [45, 35] on html "TE +99 2 +99 Relances À effectuer À venir Effectuées Analyse Filtrer Relances 2…" at bounding box center [274, 131] width 549 height 263
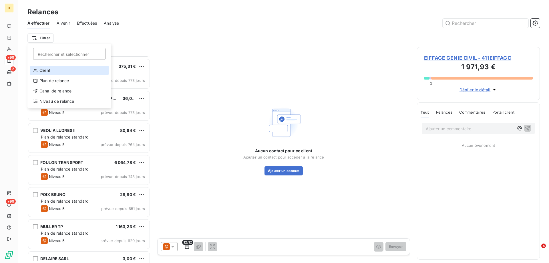
click at [48, 71] on div "Client" at bounding box center [69, 70] width 79 height 9
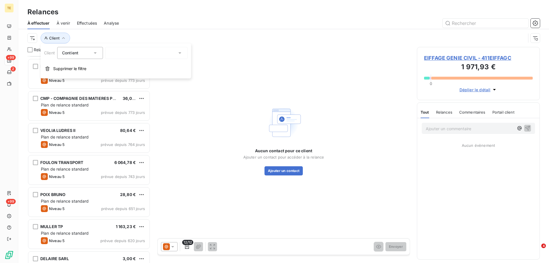
click at [147, 52] on div at bounding box center [146, 53] width 82 height 12
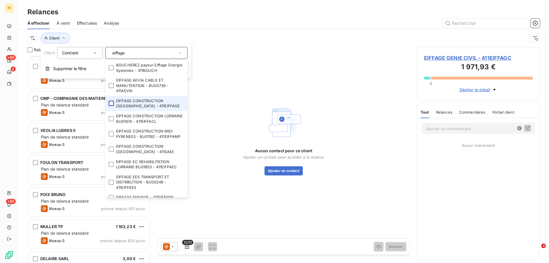
type input "eiffage"
click at [111, 103] on div at bounding box center [111, 103] width 5 height 5
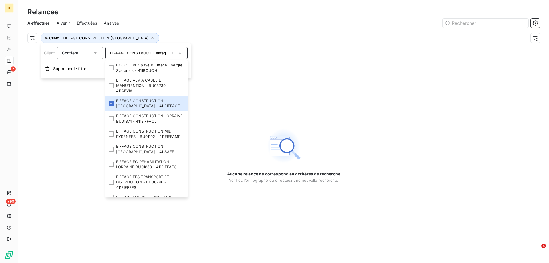
click at [46, 120] on div "Aucune relance ne correspond aux critères de recherche [PERSON_NAME] l’orthogra…" at bounding box center [283, 155] width 531 height 216
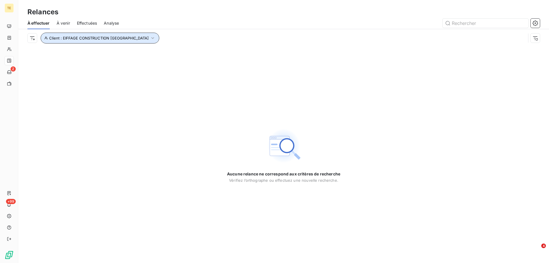
click at [150, 37] on icon "button" at bounding box center [153, 38] width 6 height 6
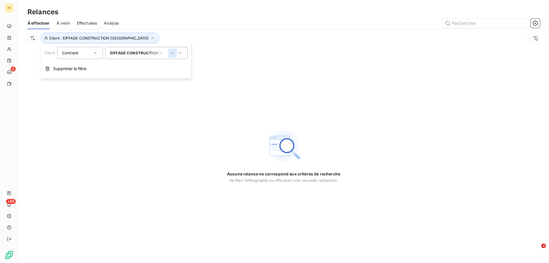
click at [171, 53] on icon "button" at bounding box center [173, 53] width 6 height 6
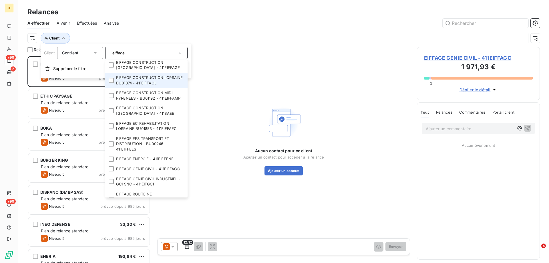
scroll to position [50, 0]
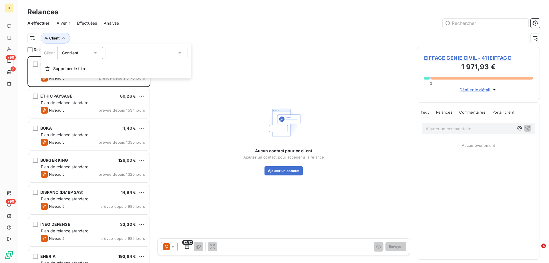
type input "eiffage"
